Goal: Transaction & Acquisition: Purchase product/service

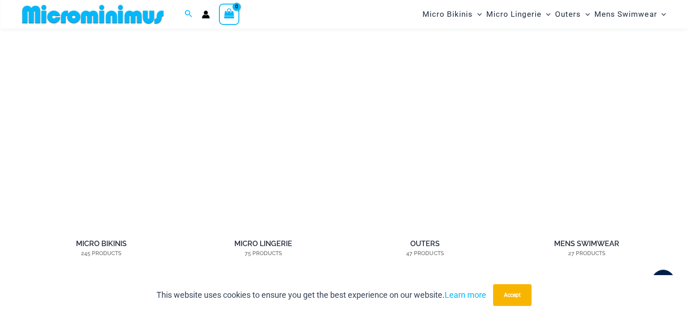
scroll to position [672, 0]
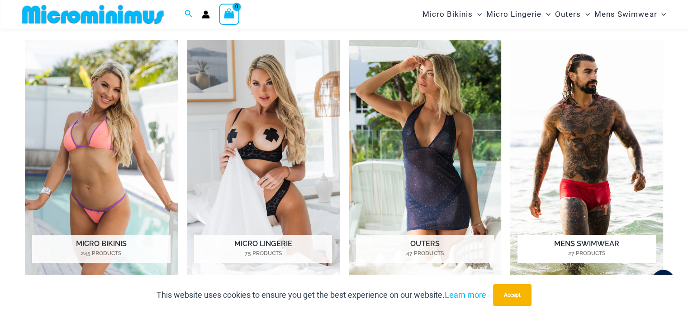
click at [601, 190] on img "Visit product category Mens Swimwear" at bounding box center [587, 158] width 153 height 236
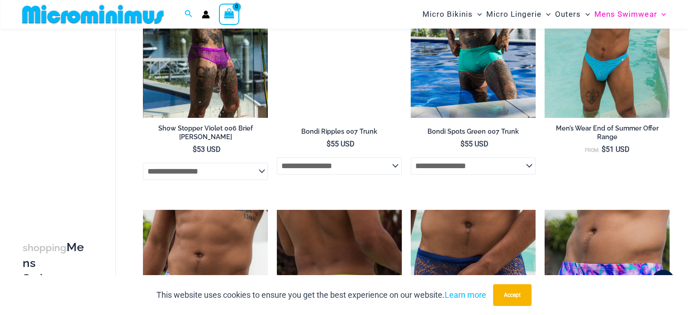
scroll to position [945, 0]
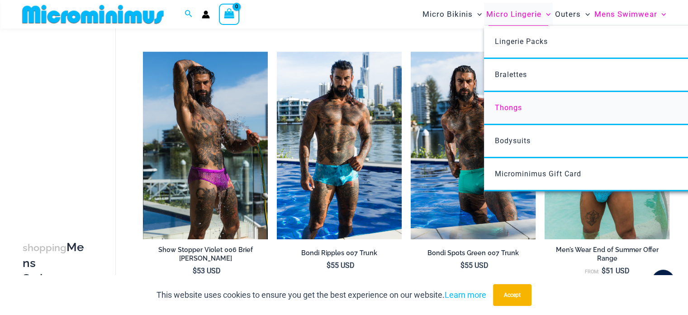
click at [514, 106] on span "Thongs" at bounding box center [508, 107] width 27 height 9
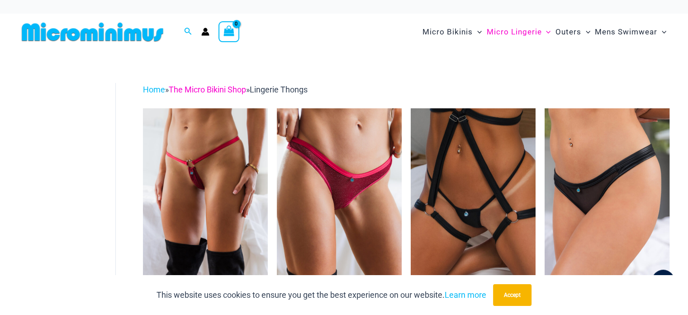
click at [209, 87] on link "The Micro Bikini Shop" at bounding box center [207, 90] width 77 height 10
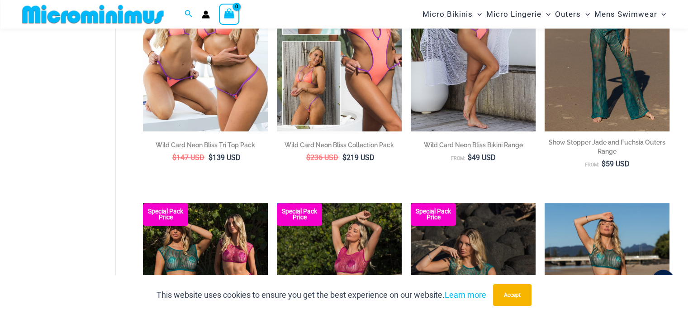
scroll to position [445, 0]
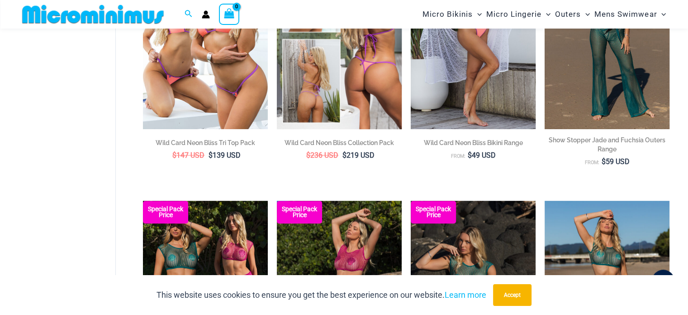
click at [315, 85] on img at bounding box center [339, 35] width 125 height 187
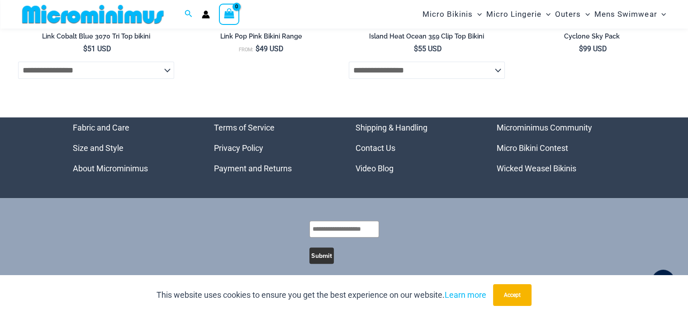
scroll to position [3746, 0]
